Goal: Information Seeking & Learning: Learn about a topic

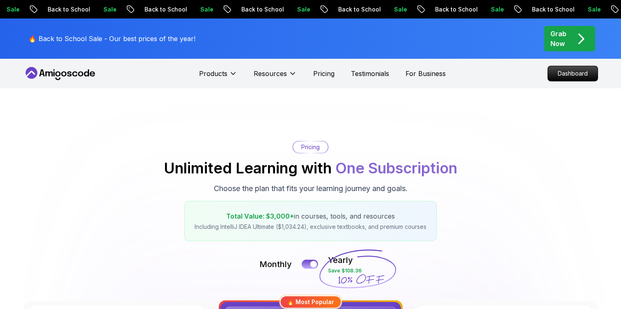
click at [52, 72] on icon at bounding box center [48, 73] width 7 height 5
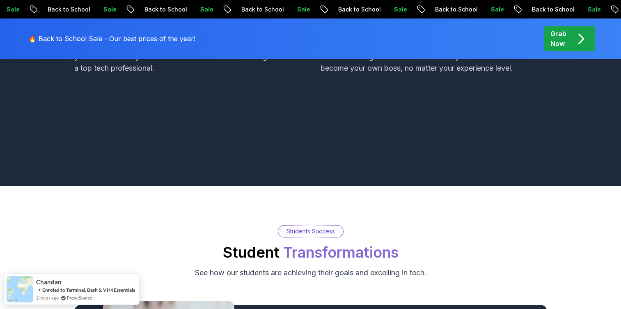
scroll to position [788, 0]
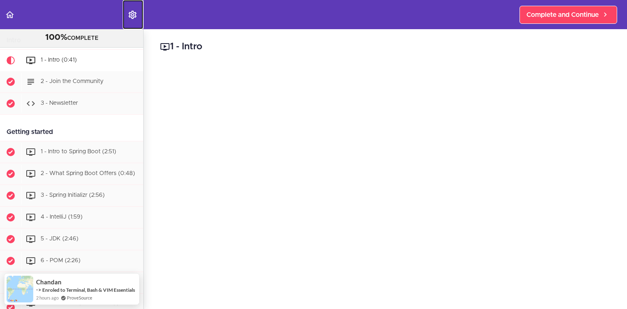
click at [132, 12] on use "Settings Menu" at bounding box center [132, 15] width 8 height 8
click at [182, 16] on header "Autoplay Autocomplete Previous Lesson Complete and Continue" at bounding box center [313, 14] width 627 height 29
click at [10, 11] on use "Back to course curriculum" at bounding box center [10, 14] width 8 height 7
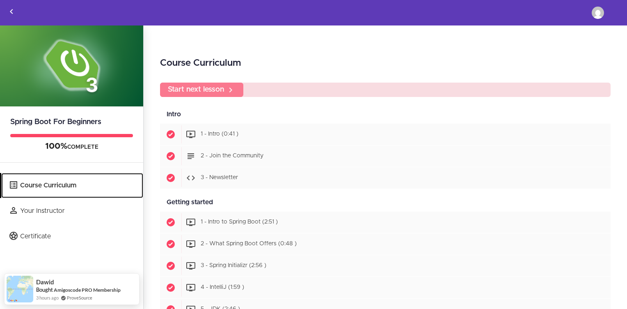
click at [65, 184] on link "Course Curriculum" at bounding box center [72, 185] width 142 height 25
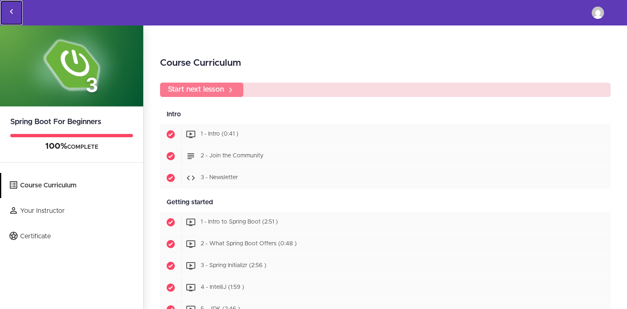
click at [9, 9] on icon "Back to courses" at bounding box center [12, 12] width 10 height 10
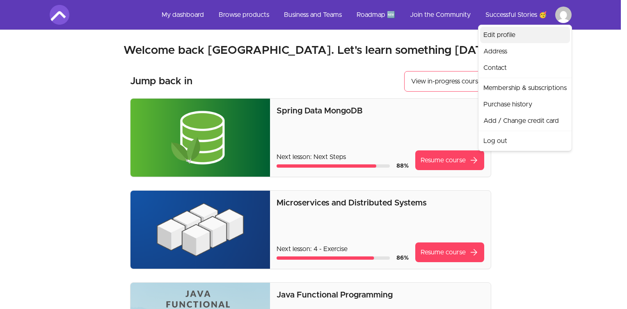
click at [537, 35] on link "Edit profile" at bounding box center [525, 35] width 90 height 16
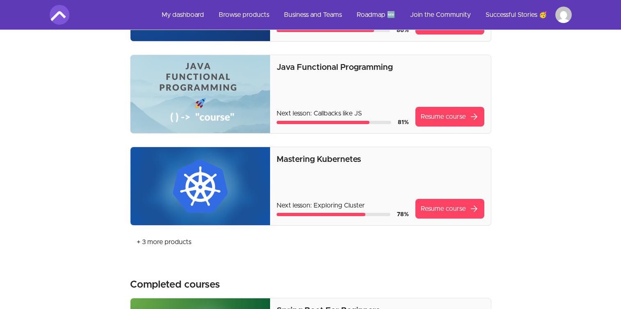
scroll to position [296, 0]
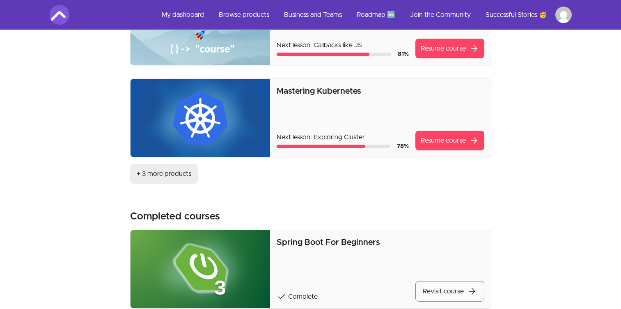
click at [155, 174] on link "+ 3 more products" at bounding box center [164, 174] width 68 height 20
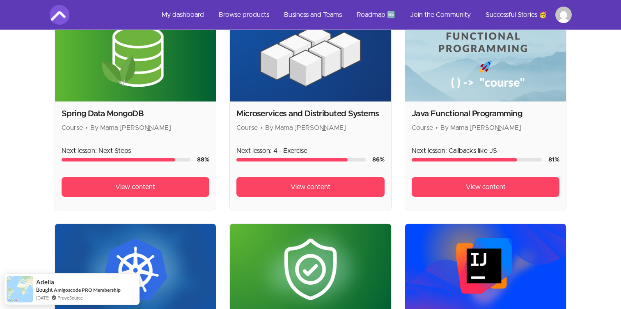
scroll to position [148, 0]
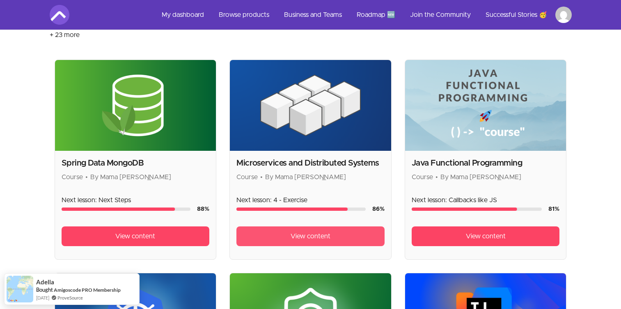
click at [307, 234] on span "View content" at bounding box center [311, 236] width 40 height 10
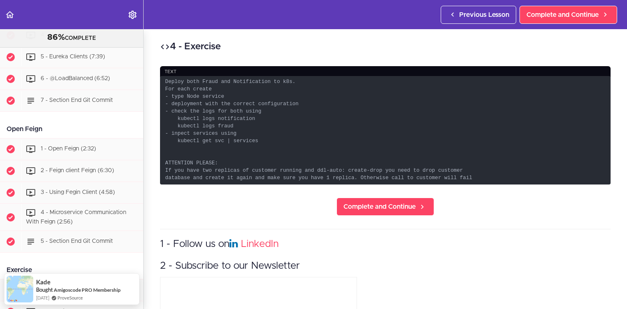
scroll to position [801, 0]
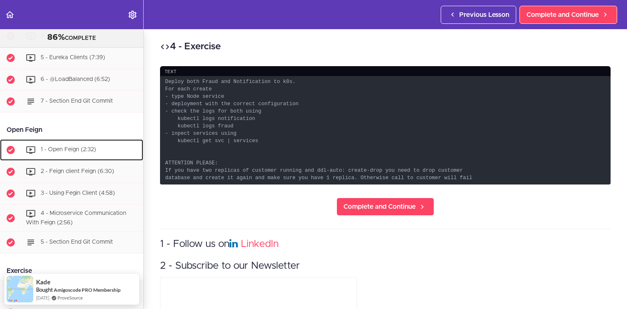
click at [71, 152] on span "1 - Open Feign (2:32)" at bounding box center [68, 150] width 55 height 6
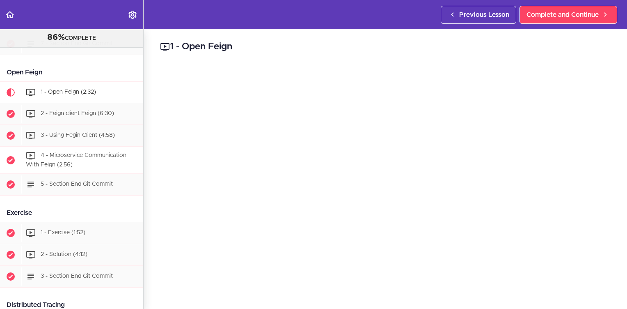
scroll to position [793, 0]
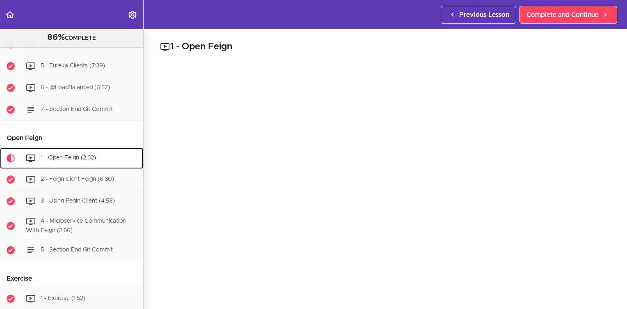
click at [68, 161] on span "1 - Open Feign (2:32)" at bounding box center [68, 158] width 55 height 6
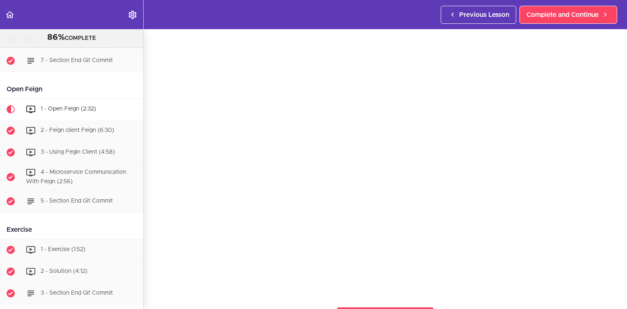
scroll to position [842, 0]
click at [56, 138] on div "2 - Feign client Feign (6:30)" at bounding box center [82, 130] width 122 height 18
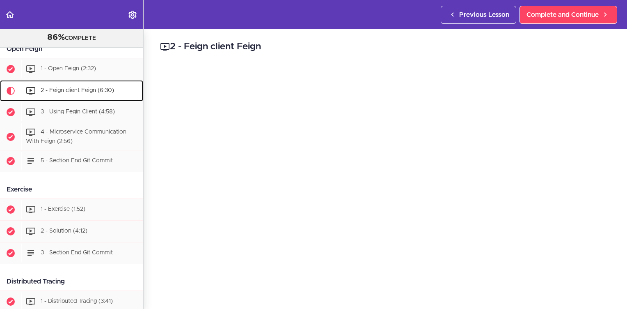
scroll to position [815, 0]
